Goal: Information Seeking & Learning: Find specific fact

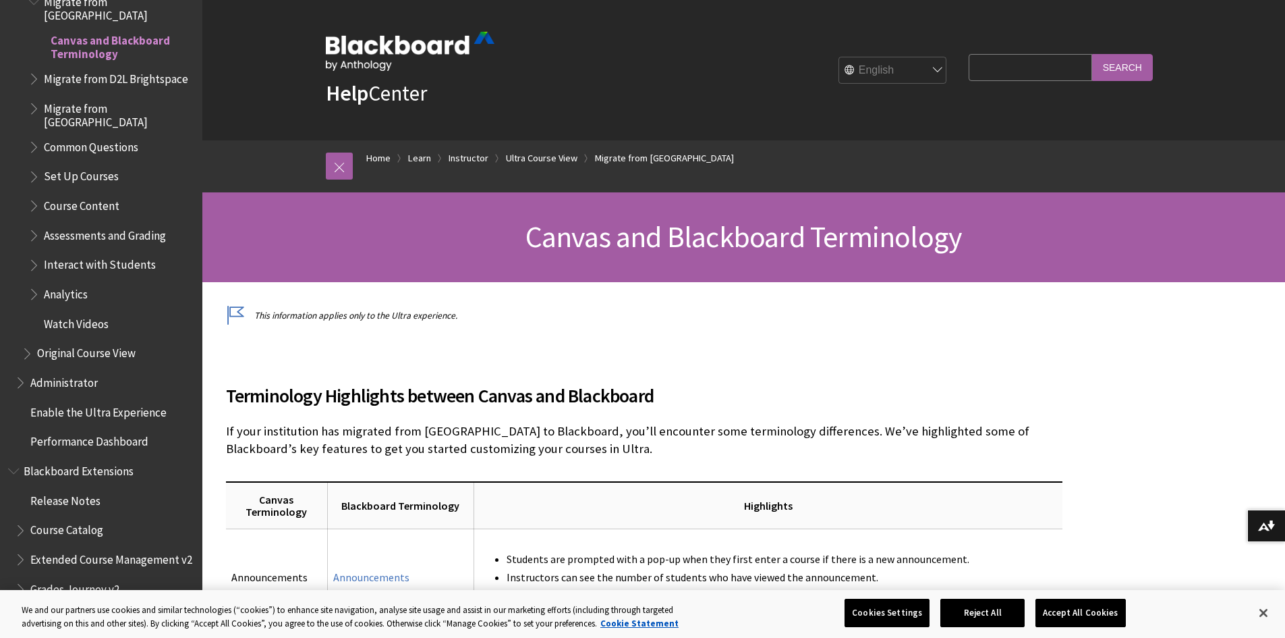
click at [1021, 71] on input "Search Query" at bounding box center [1030, 67] width 123 height 26
type input "st [PERSON_NAME]"
click at [1143, 72] on input "Search" at bounding box center [1122, 67] width 61 height 26
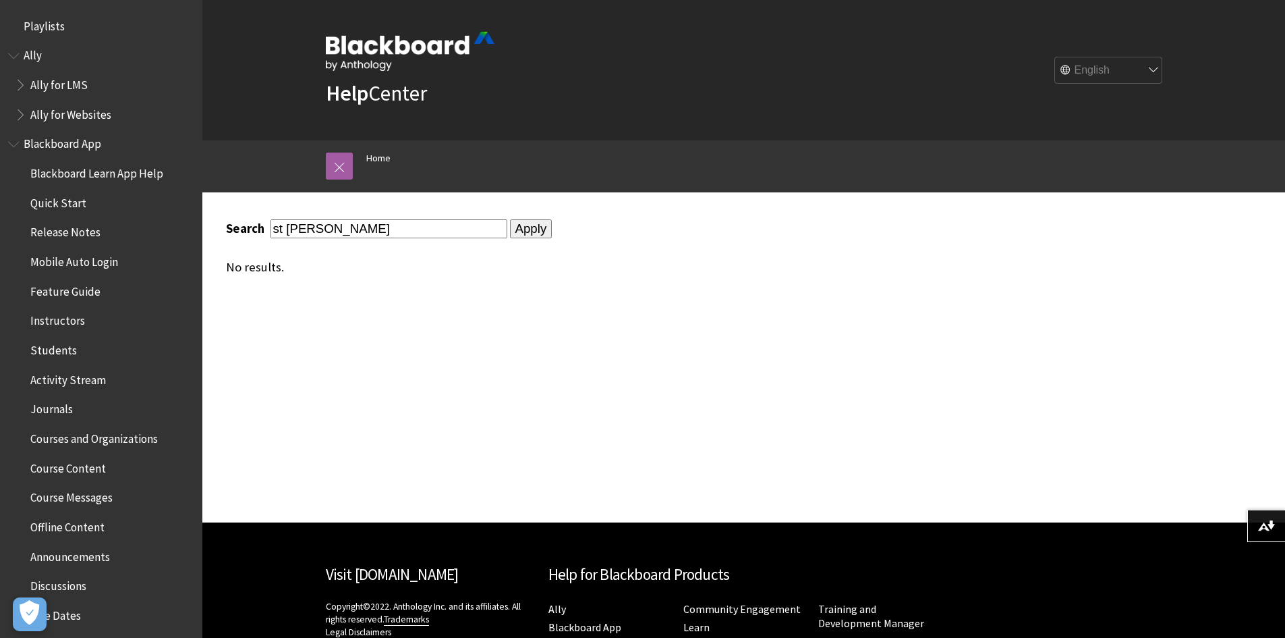
click at [427, 218] on div "Search st leo Apply No results." at bounding box center [645, 246] width 864 height 109
click at [428, 225] on input "st [PERSON_NAME]" at bounding box center [389, 228] width 237 height 18
type input "s"
